Goal: Task Accomplishment & Management: Manage account settings

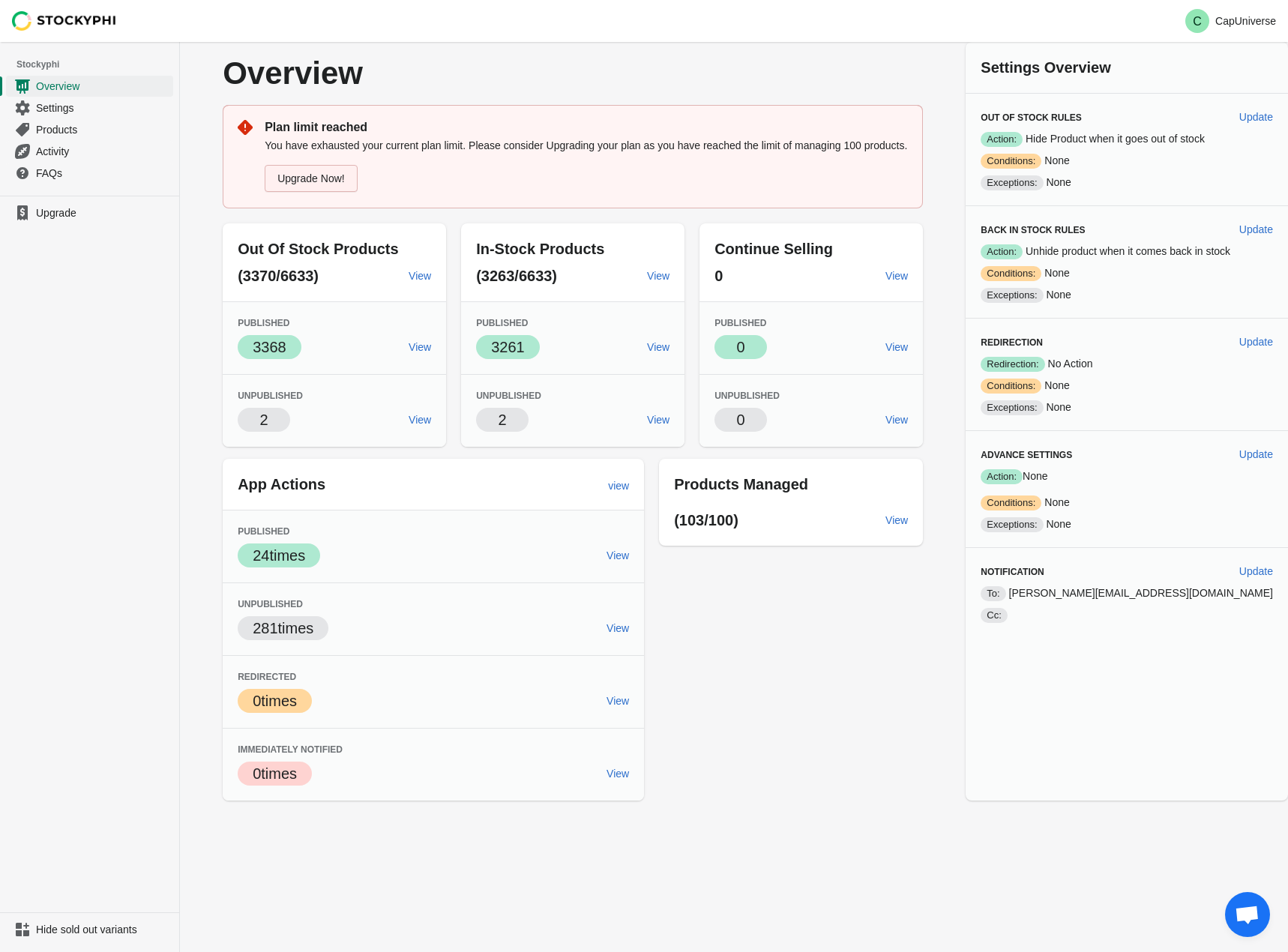
click at [351, 175] on link "Upgrade Now!" at bounding box center [311, 178] width 93 height 27
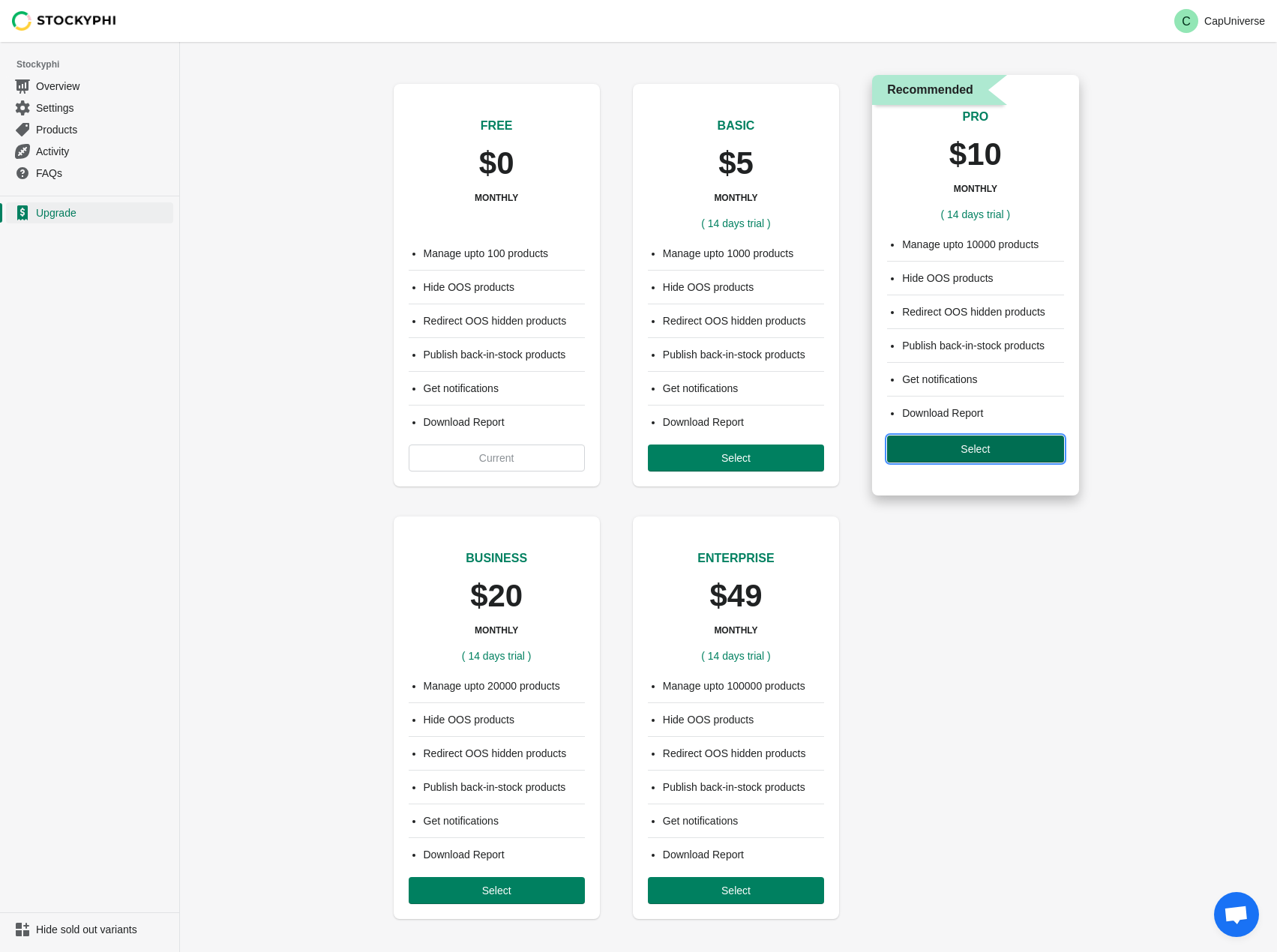
click at [999, 449] on span "Select" at bounding box center [975, 449] width 152 height 12
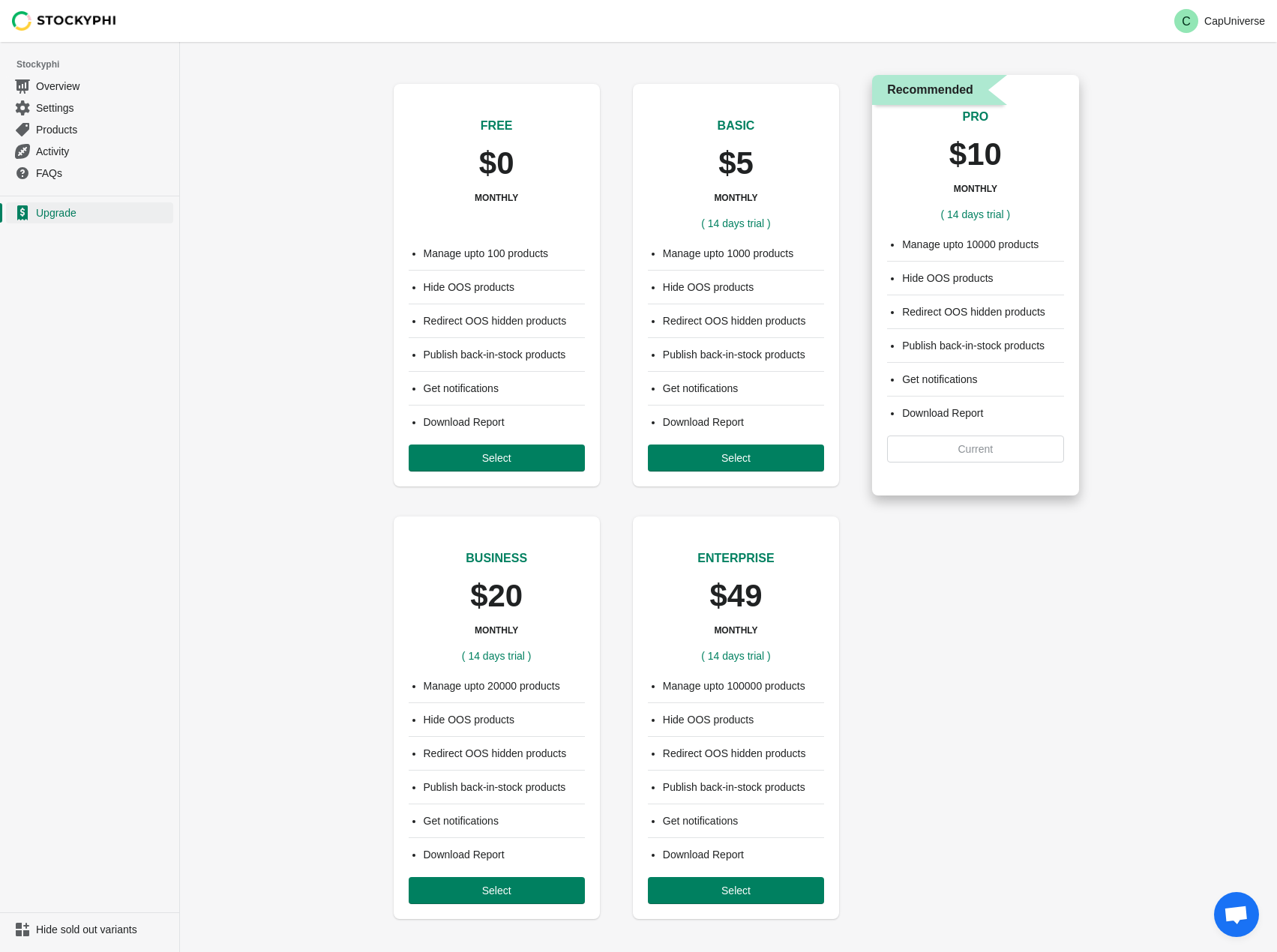
click at [984, 449] on div "Manage upto 10000 products Hide OOS products Redirect OOS hidden products Publi…" at bounding box center [975, 350] width 206 height 256
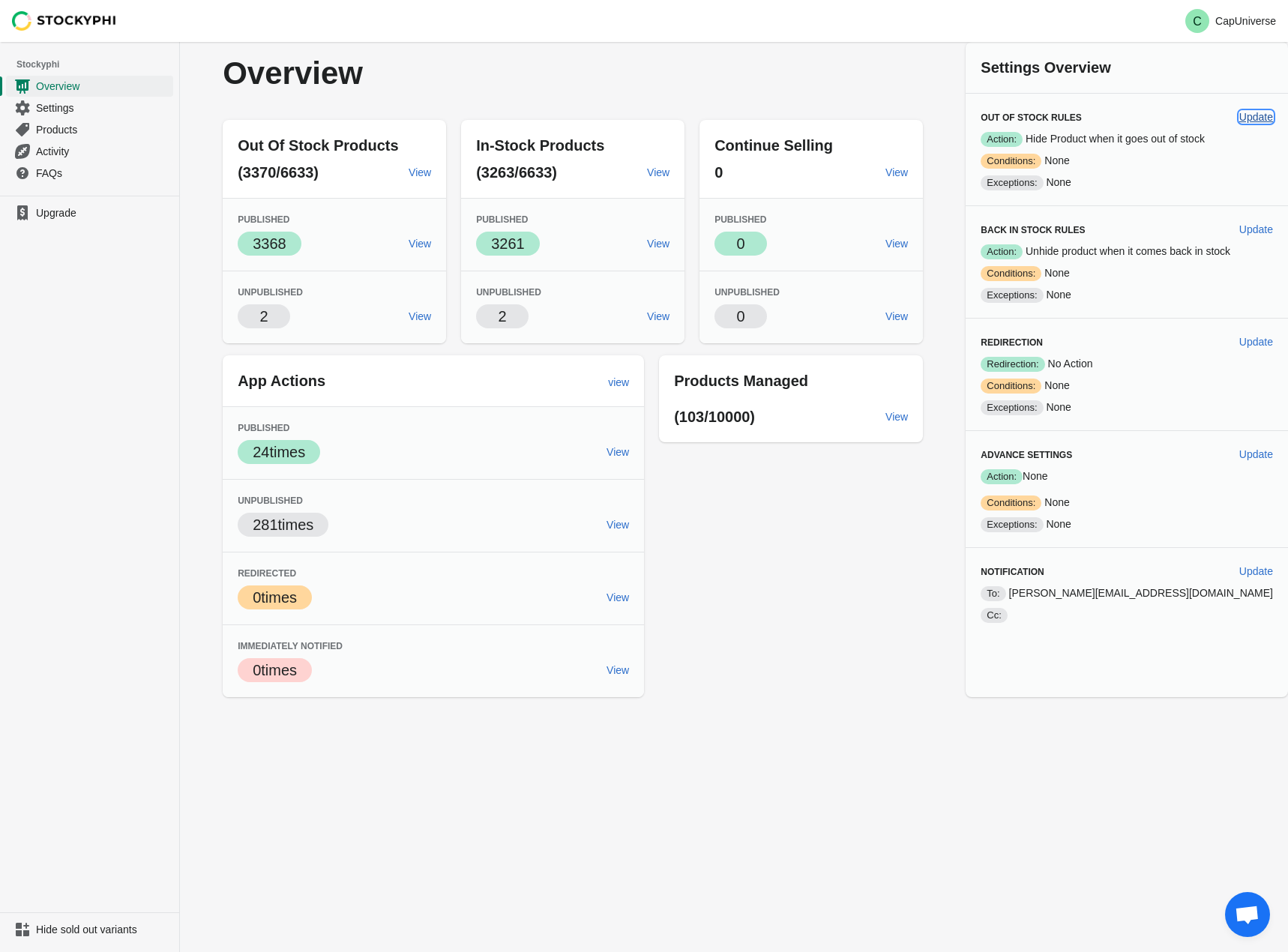
click at [1265, 114] on span "Update" at bounding box center [1256, 116] width 34 height 12
click at [1249, 228] on span "Update" at bounding box center [1256, 229] width 34 height 12
select select "hours"
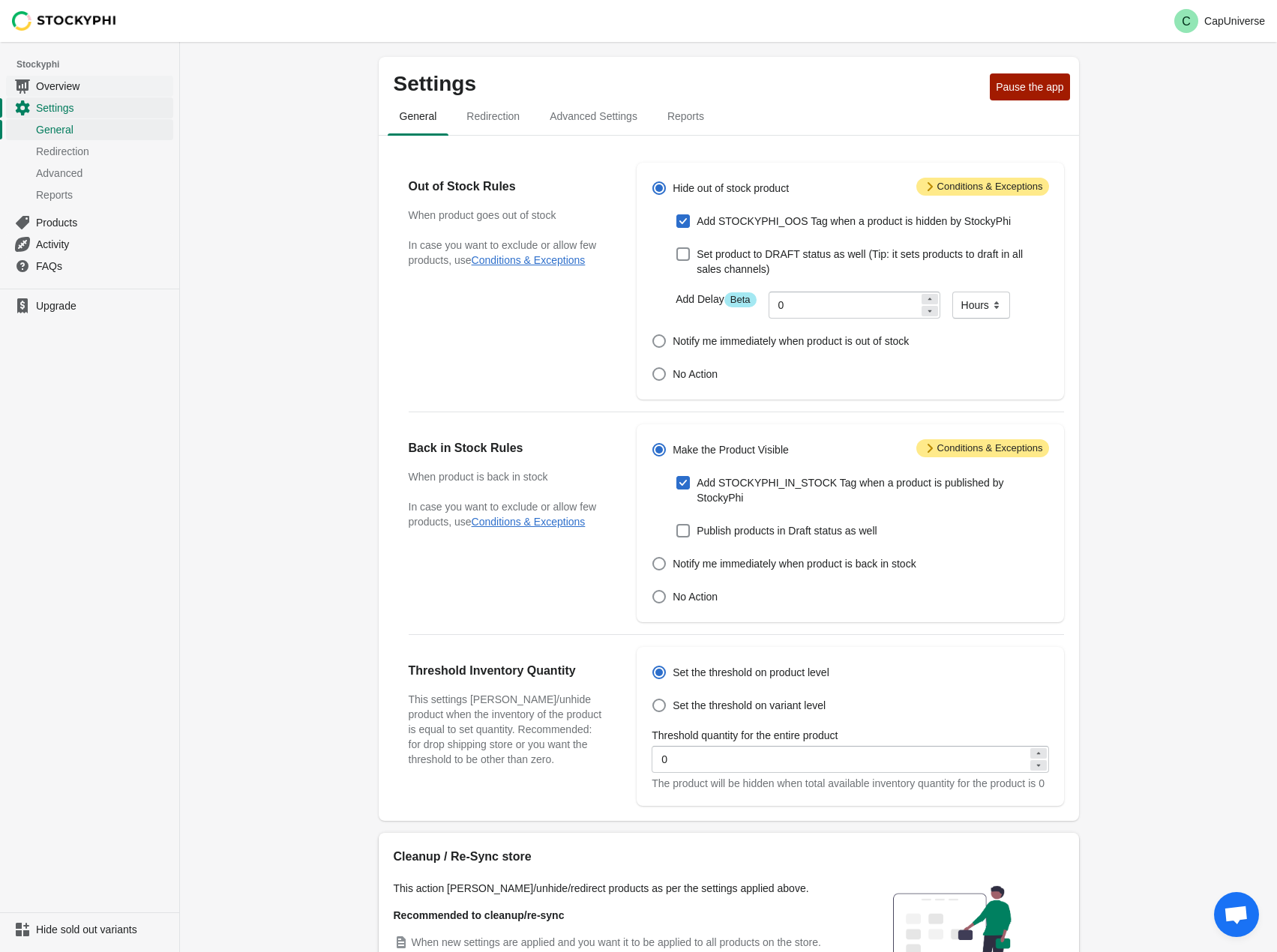
click at [64, 81] on span "Overview" at bounding box center [103, 85] width 134 height 15
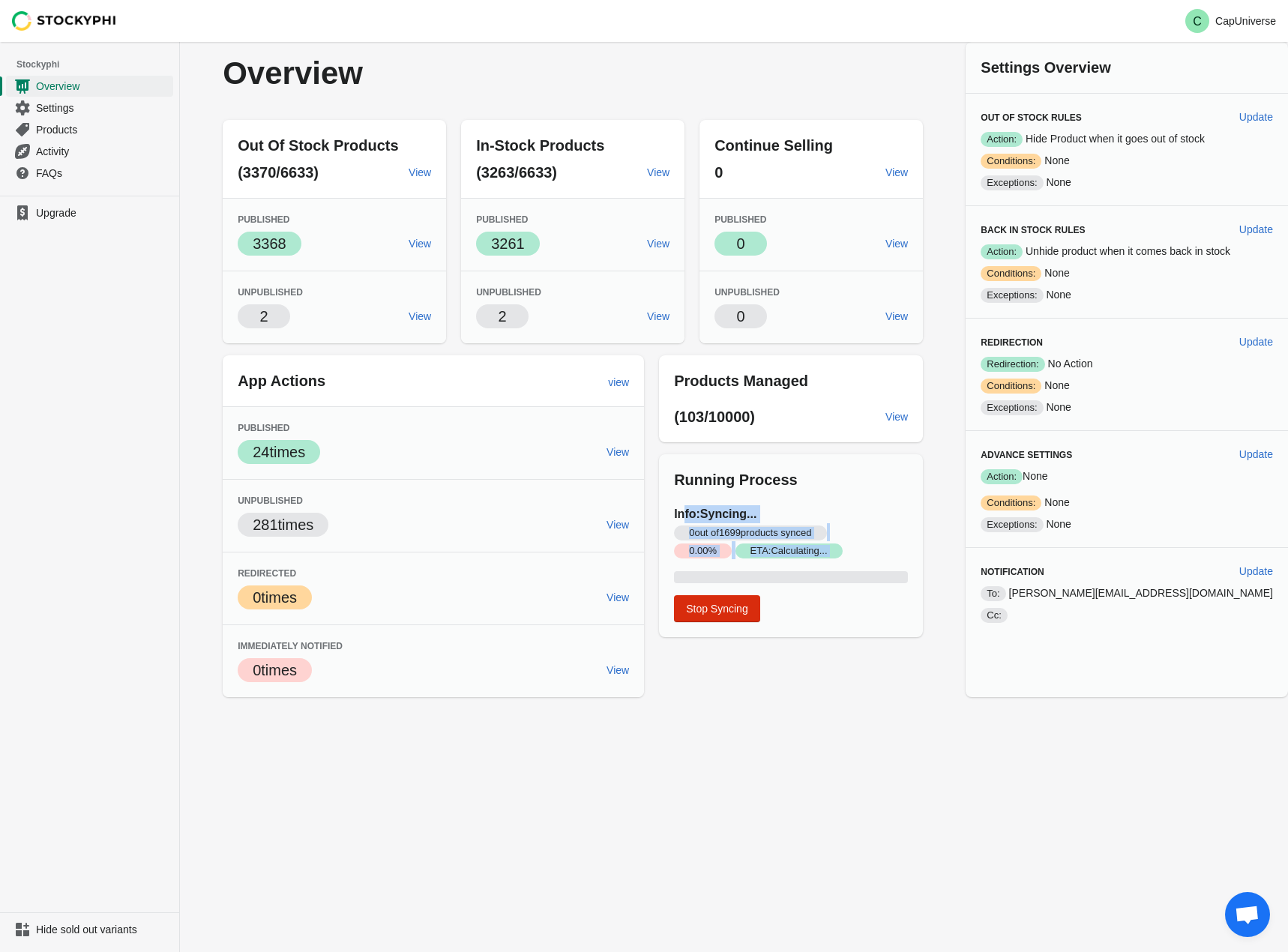
drag, startPoint x: 727, startPoint y: 526, endPoint x: 882, endPoint y: 561, distance: 158.9
click at [882, 561] on div "Info: Syncing... 0 out of 1699 products synced Critical 0.00 % Success ETA: Cal…" at bounding box center [791, 563] width 234 height 117
click at [888, 547] on h3 "Info: Syncing... 0 out of 1699 products synced Critical 0.00 % Success ETA: Cal…" at bounding box center [791, 532] width 234 height 54
click at [67, 98] on link "Settings" at bounding box center [89, 107] width 167 height 22
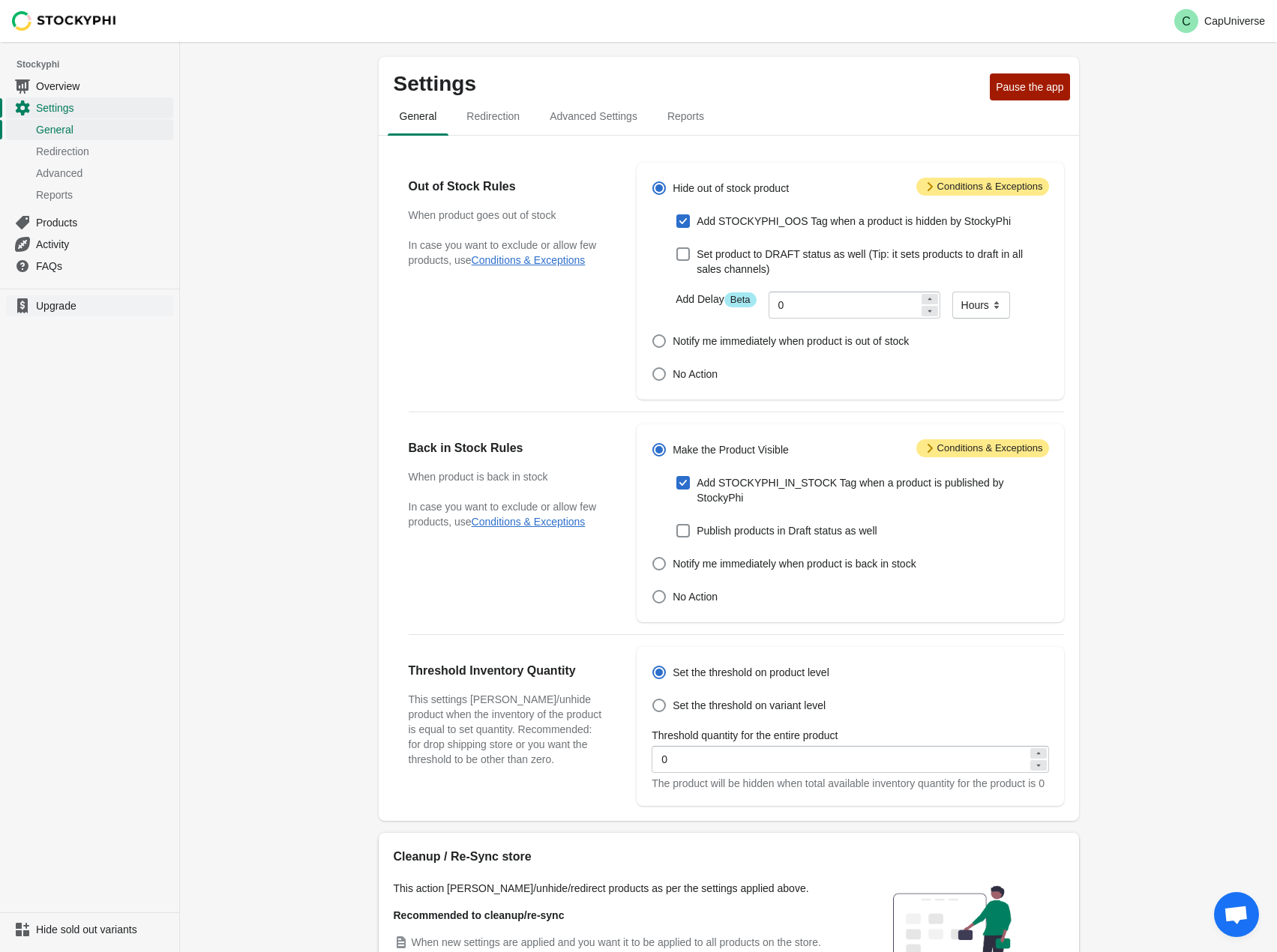
click at [56, 311] on span "Upgrade" at bounding box center [103, 305] width 134 height 15
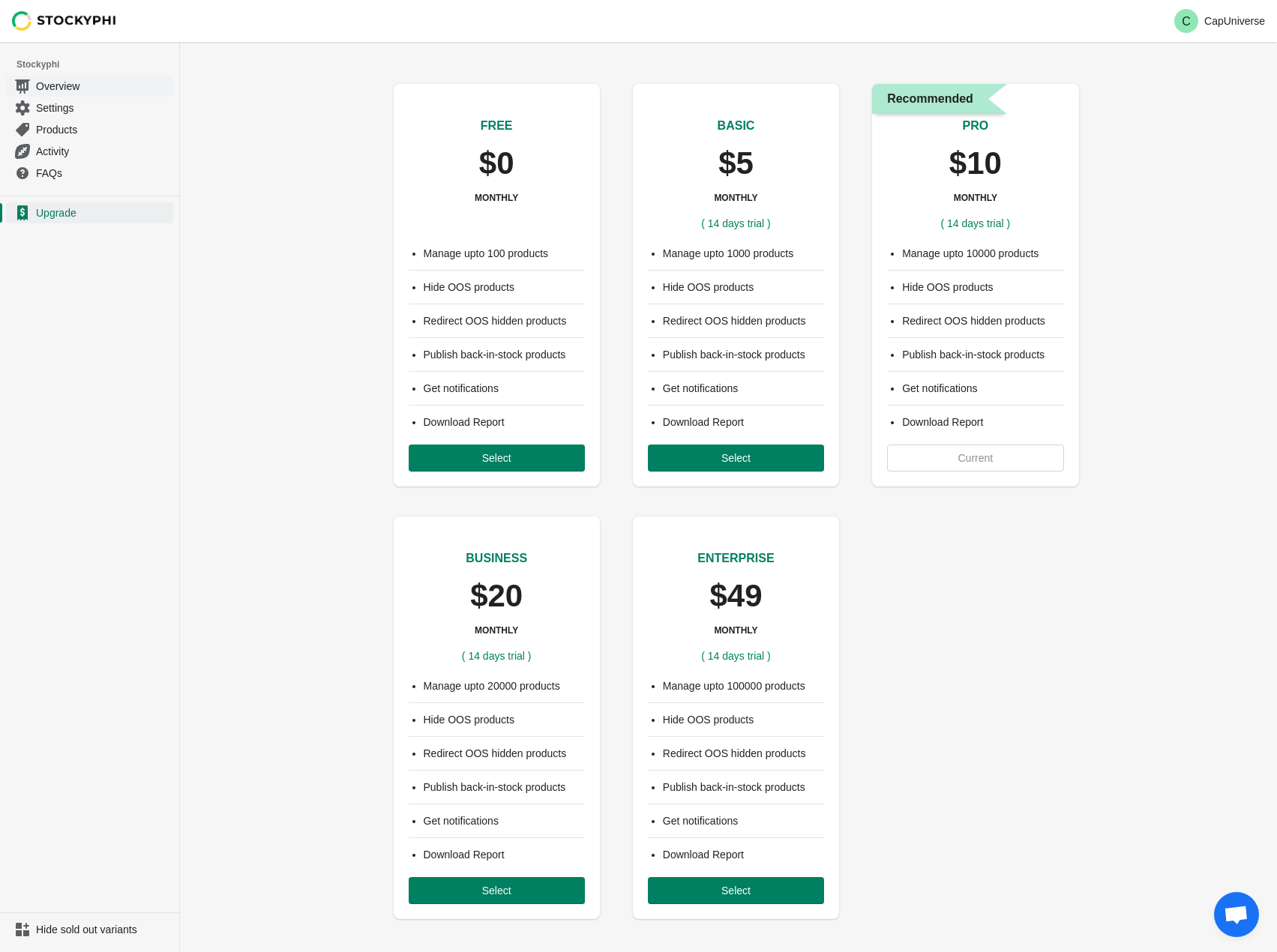
click at [64, 86] on span "Overview" at bounding box center [103, 85] width 134 height 15
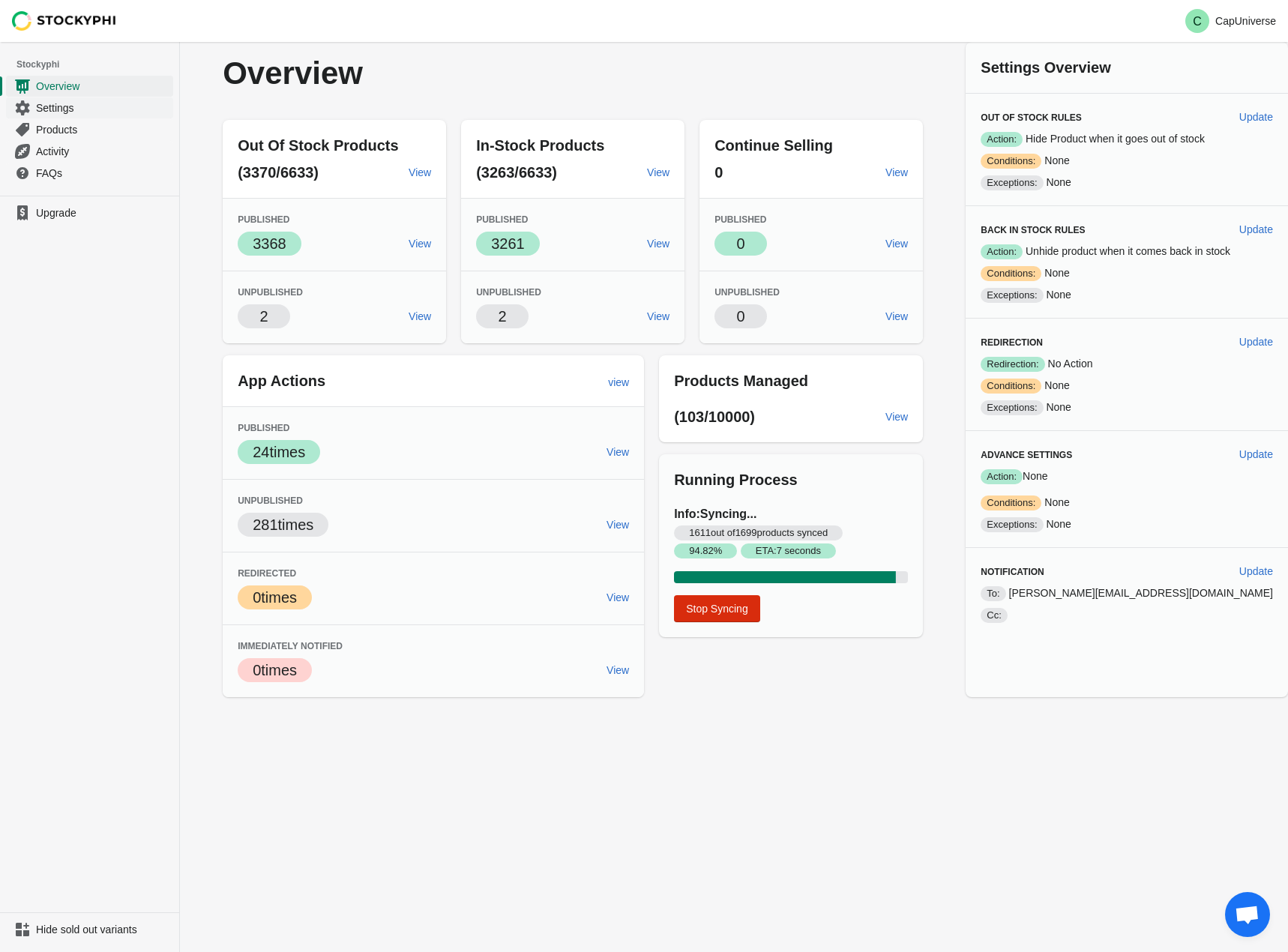
click at [69, 107] on span "Settings" at bounding box center [103, 107] width 134 height 15
